Goal: Task Accomplishment & Management: Manage account settings

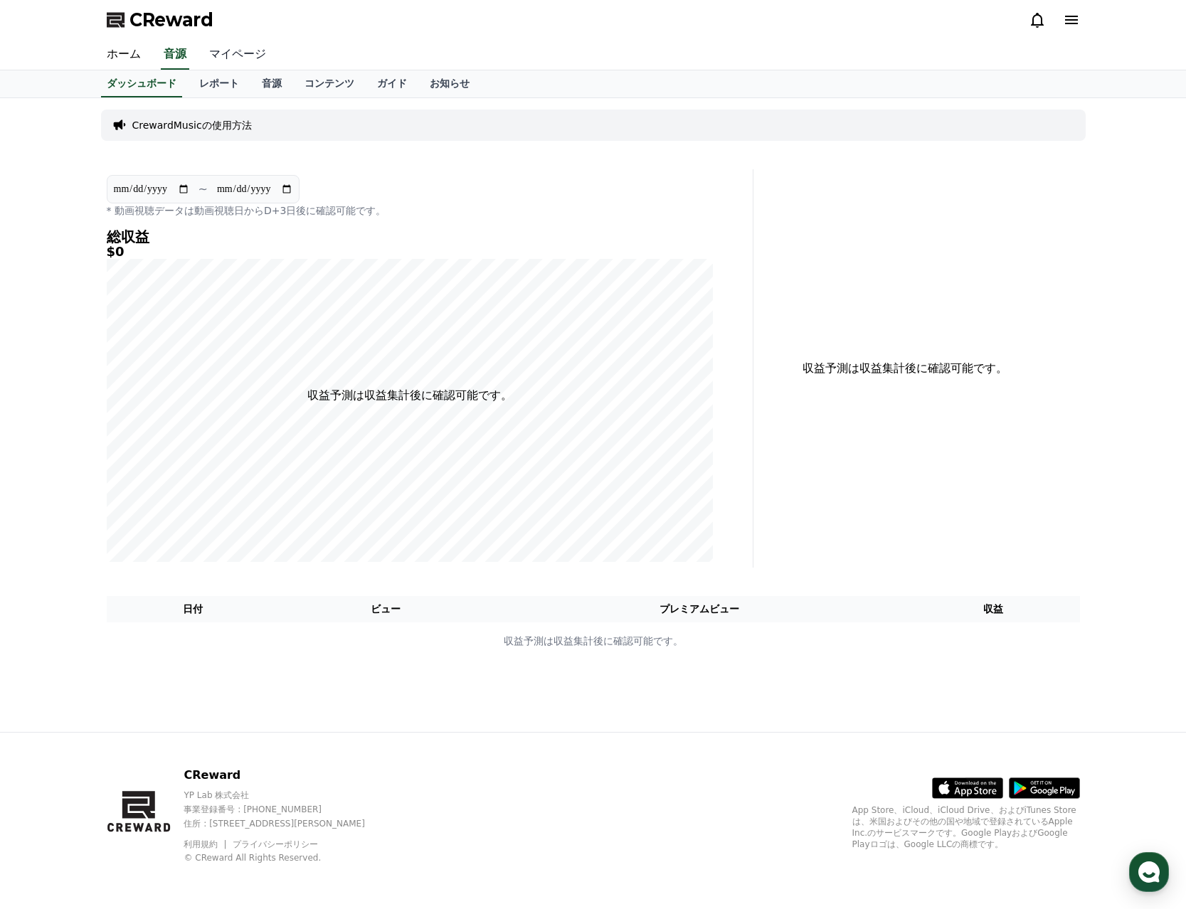
click at [226, 66] on link "マイページ" at bounding box center [238, 55] width 80 height 30
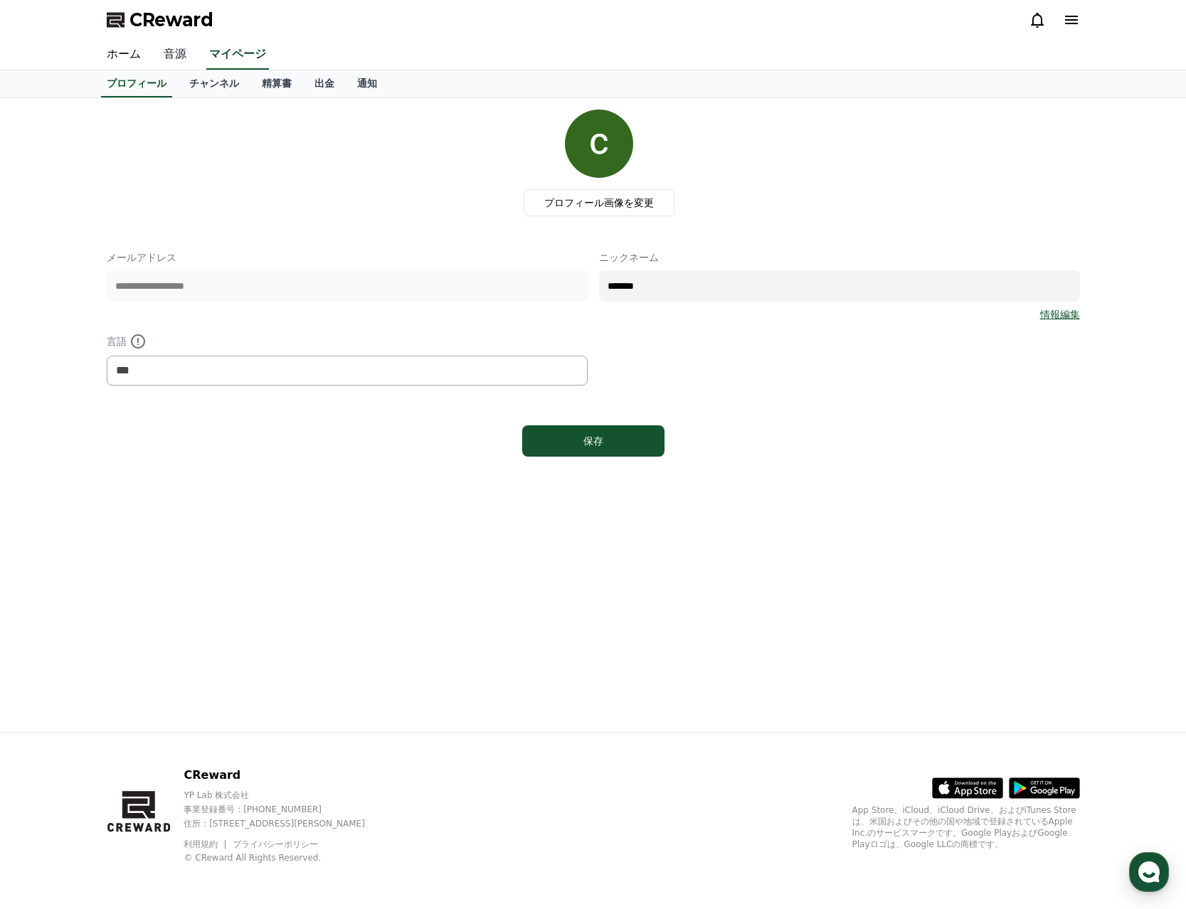
click at [168, 57] on link "音源" at bounding box center [175, 55] width 46 height 30
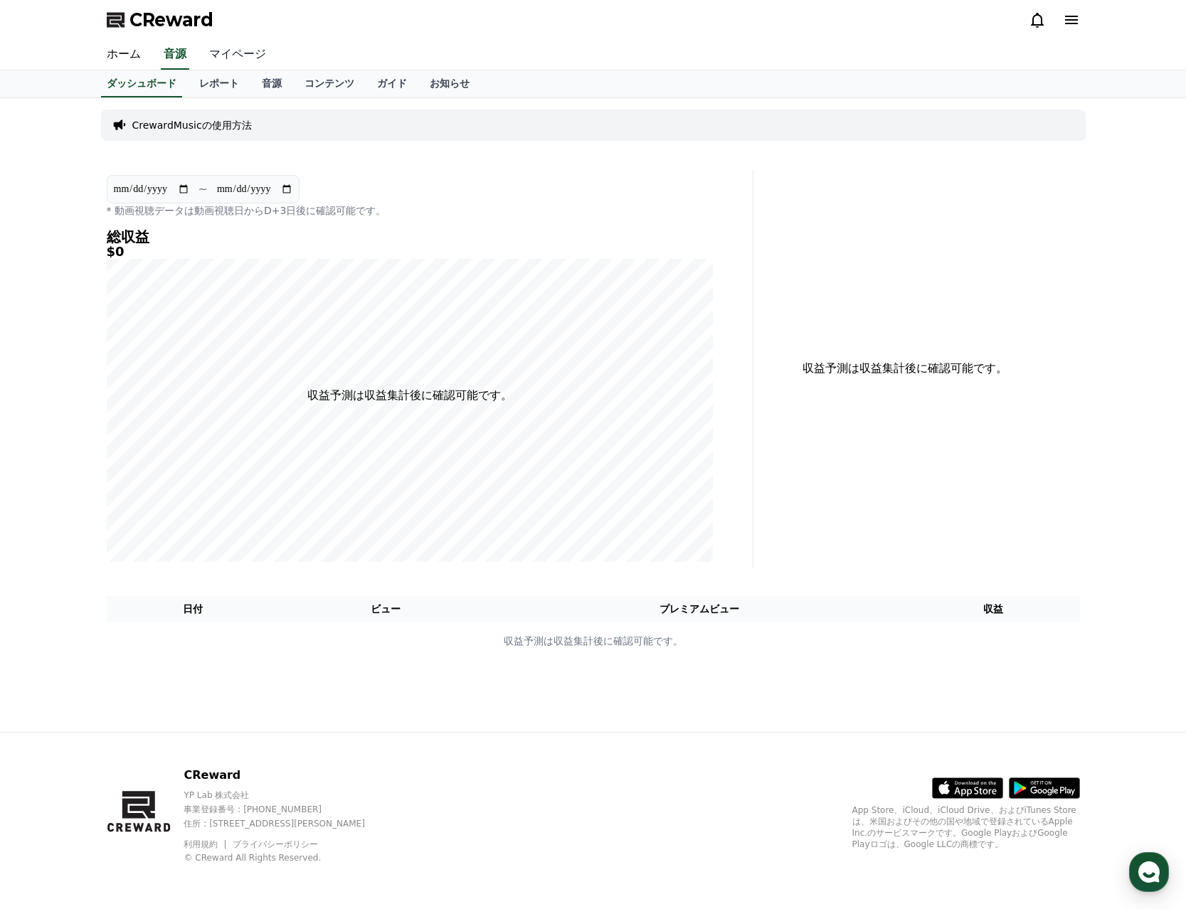
click at [215, 51] on link "マイページ" at bounding box center [238, 55] width 80 height 30
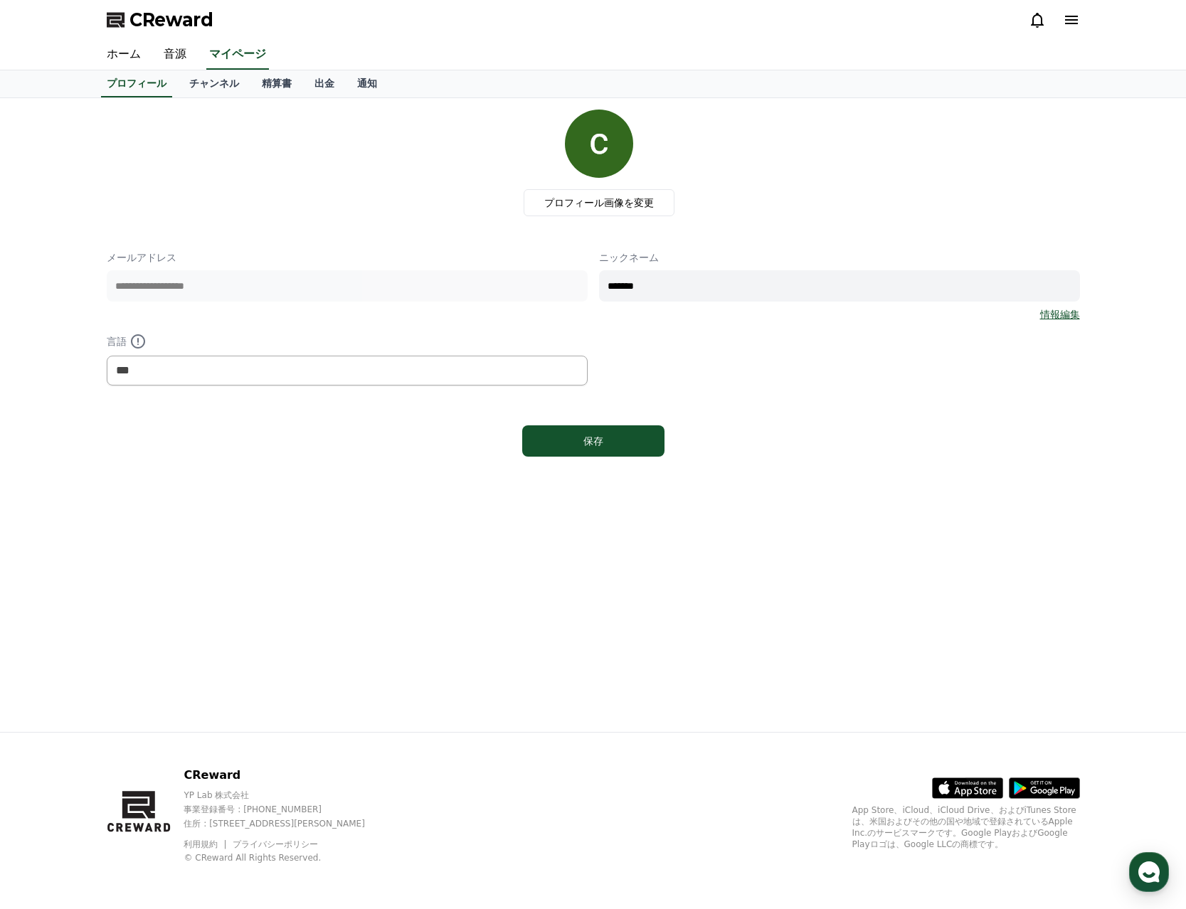
click at [191, 83] on link "チャンネル" at bounding box center [214, 83] width 73 height 27
